Goal: Check status

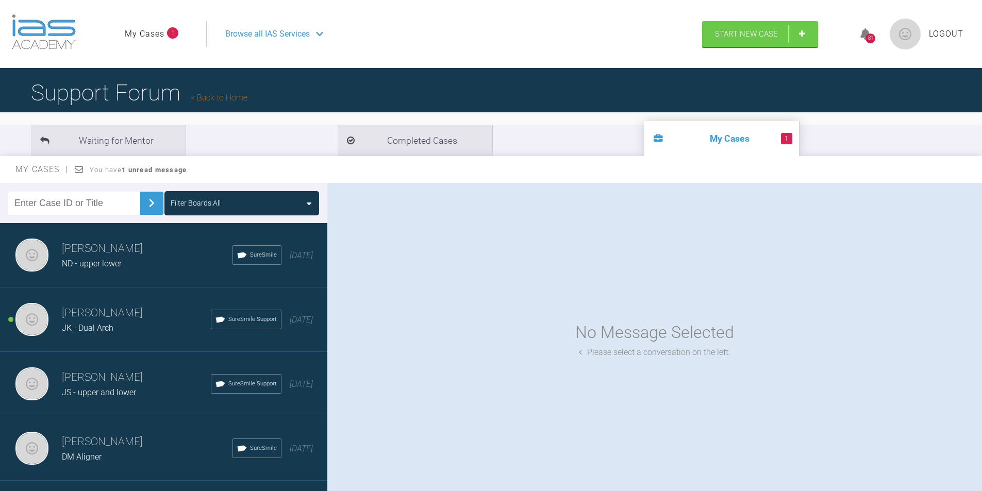
click at [158, 34] on link "My Cases" at bounding box center [145, 33] width 40 height 13
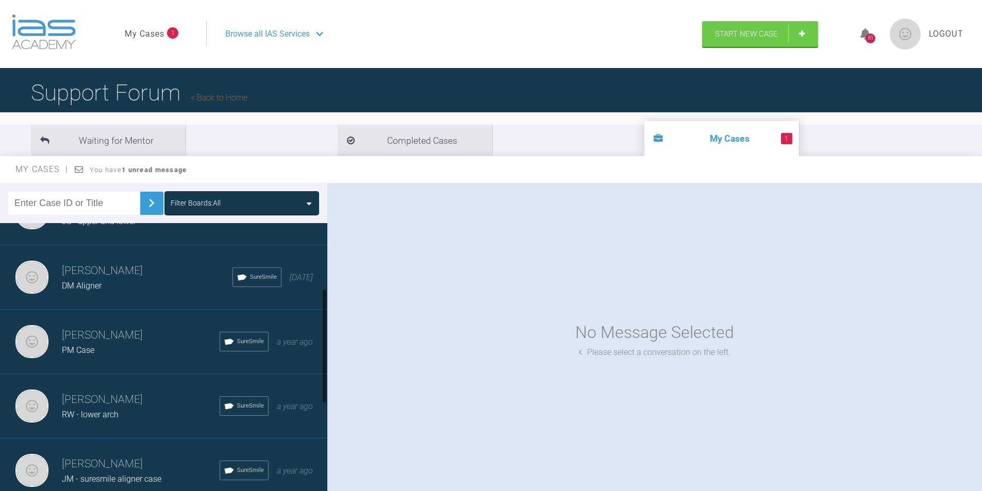
scroll to position [155, 0]
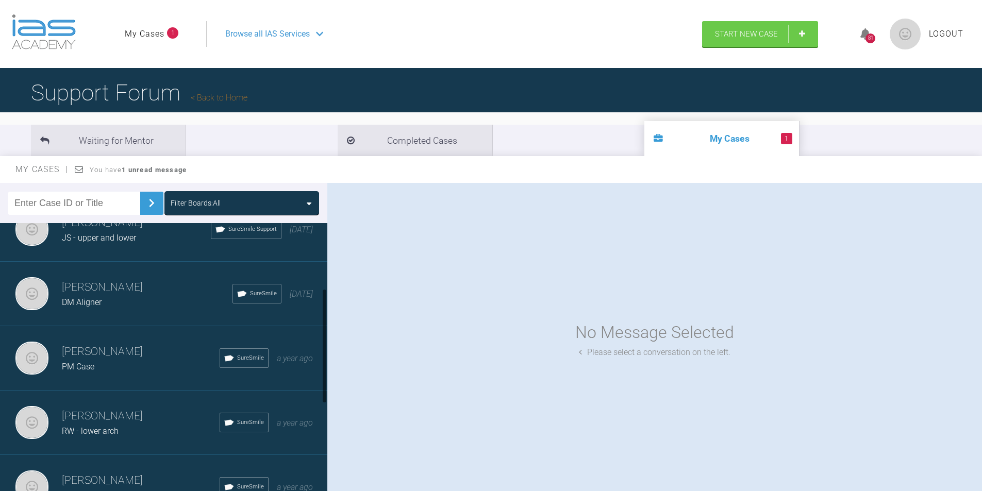
click at [110, 252] on div "[PERSON_NAME] JS - upper and lower SureSmile Support [DATE]" at bounding box center [167, 229] width 335 height 64
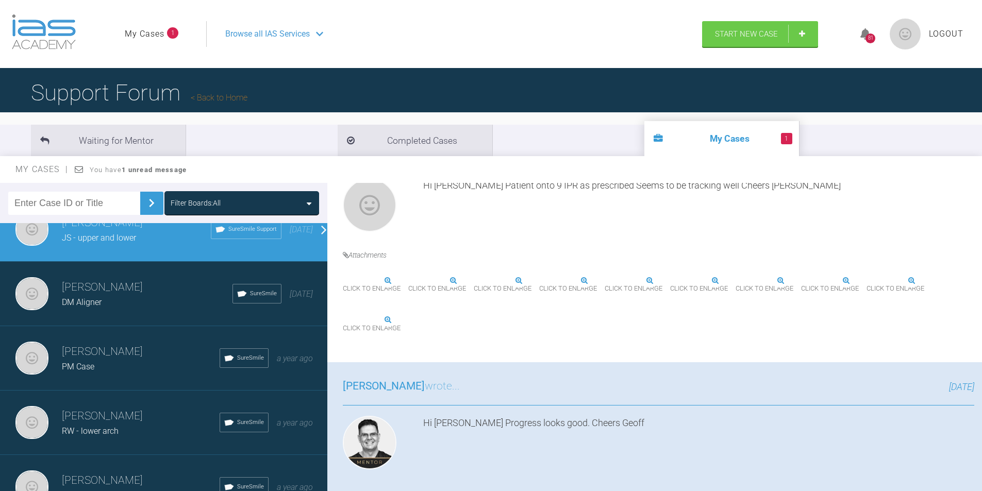
scroll to position [258, 0]
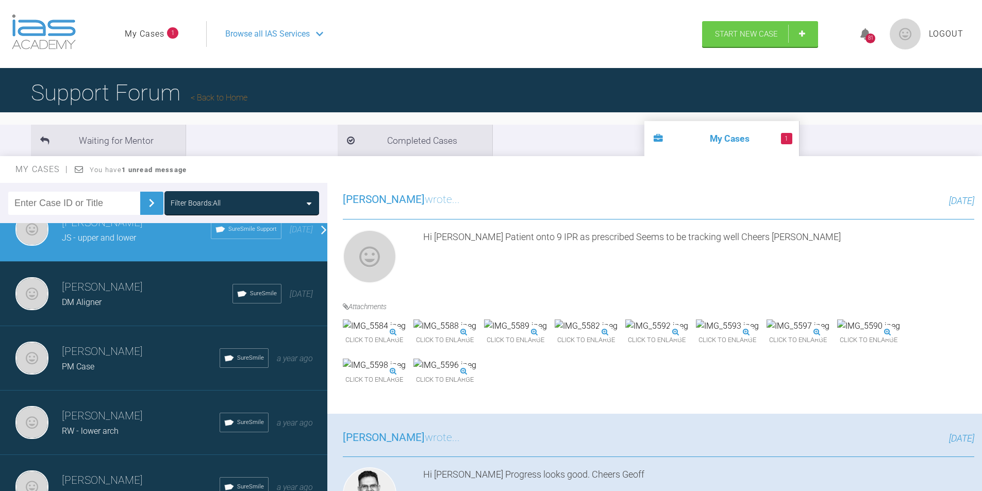
click at [688, 333] on img at bounding box center [656, 326] width 63 height 13
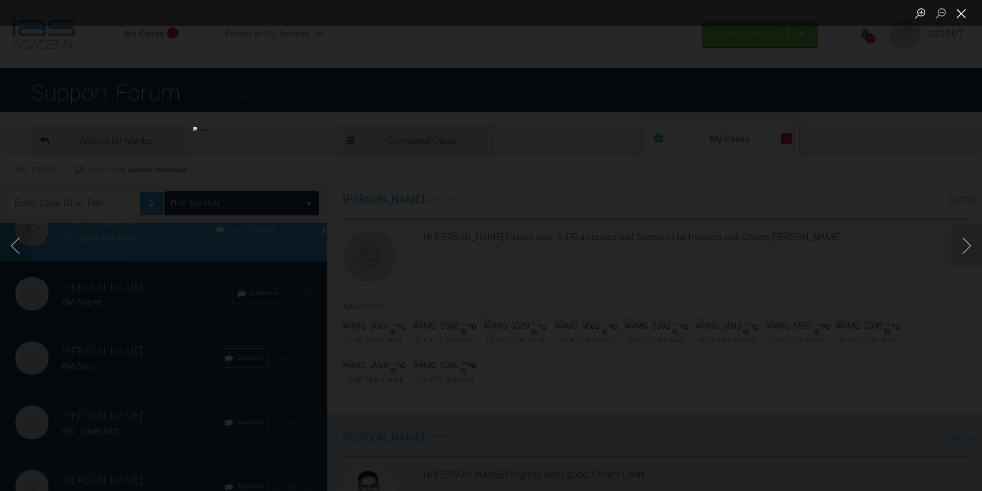
click at [966, 16] on button "Close lightbox" at bounding box center [961, 13] width 21 height 18
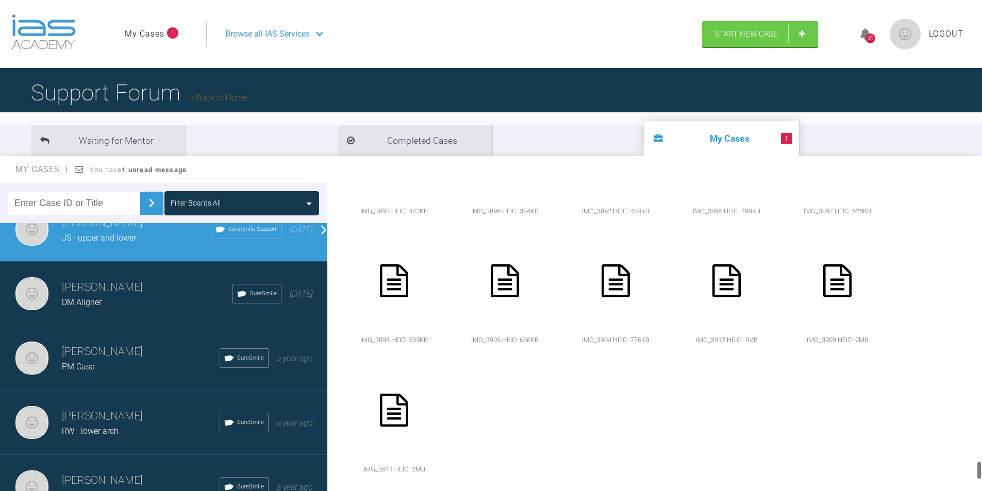
scroll to position [4739, 0]
drag, startPoint x: 979, startPoint y: 281, endPoint x: 972, endPoint y: 476, distance: 195.5
click at [972, 476] on div "[PERSON_NAME] JS - upper and lower a few seconds ago Tier 3: Ongoing Case Mento…" at bounding box center [654, 339] width 655 height 313
click at [513, 39] on icon at bounding box center [505, 22] width 28 height 33
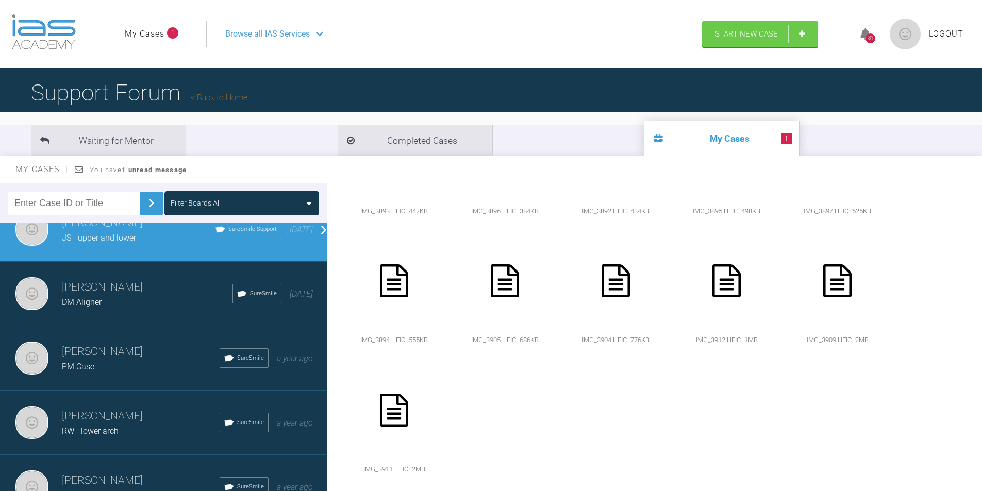
click at [511, 39] on icon at bounding box center [505, 22] width 28 height 33
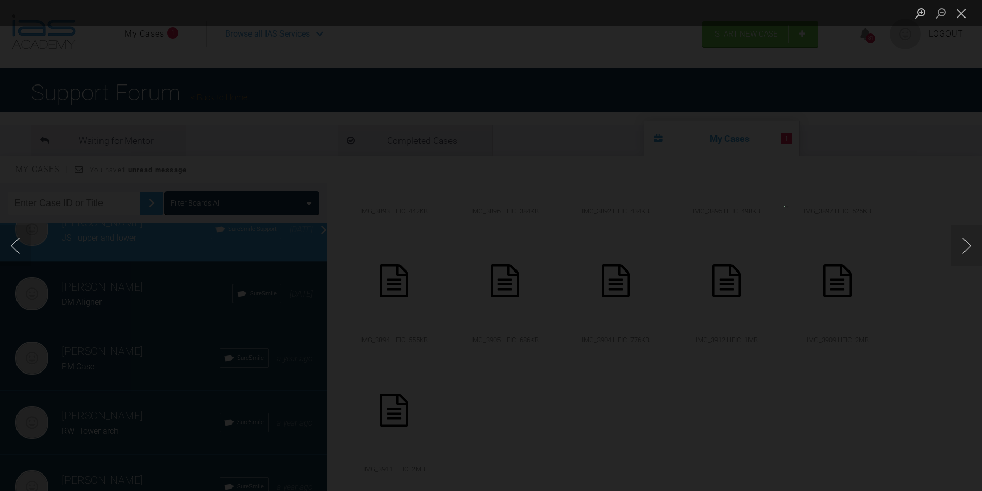
click at [881, 94] on div "Lightbox" at bounding box center [491, 245] width 982 height 491
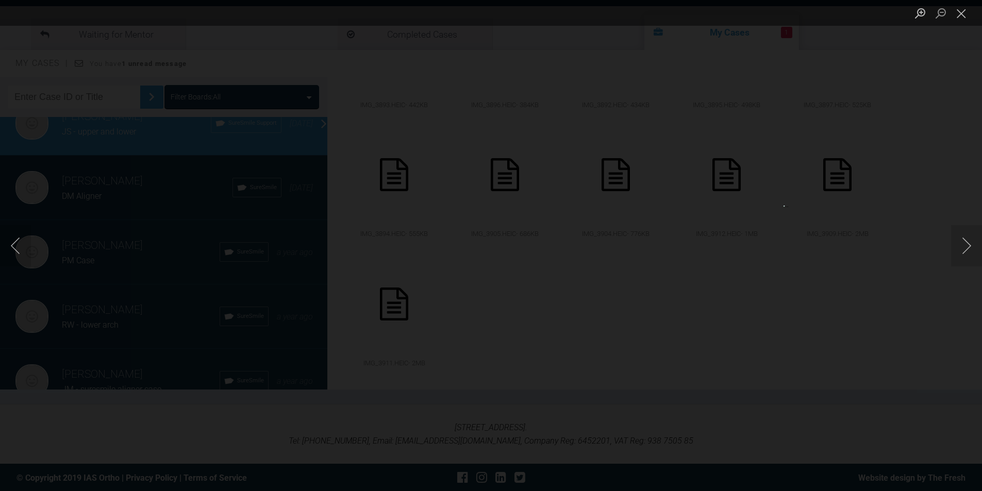
scroll to position [107, 0]
